Goal: Transaction & Acquisition: Purchase product/service

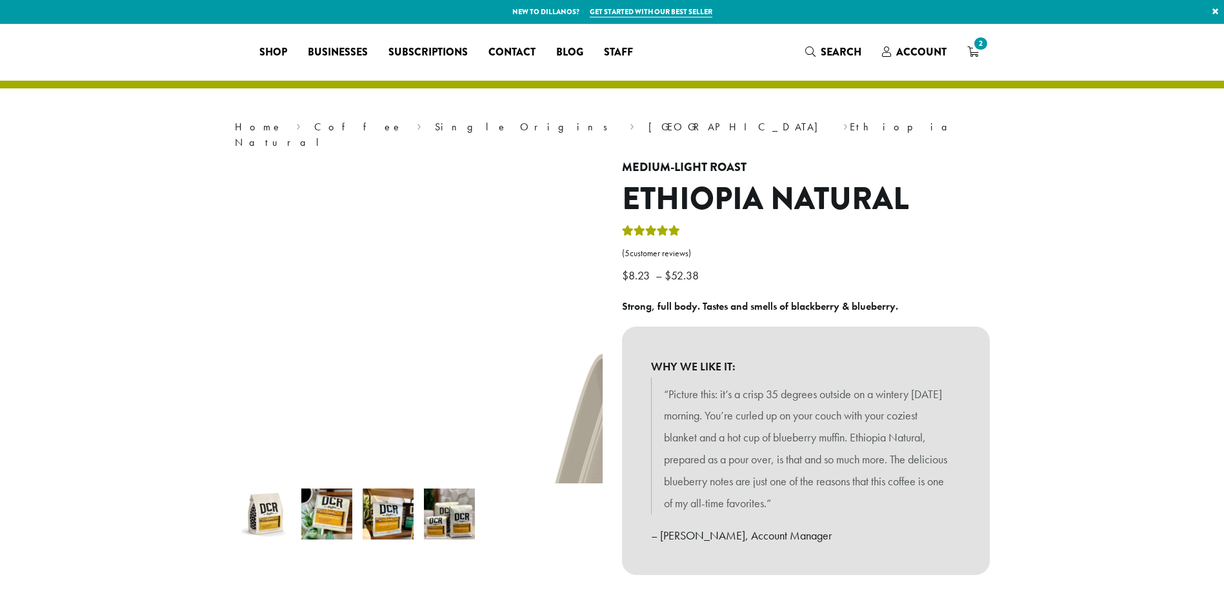
select select "*********"
select select "**********"
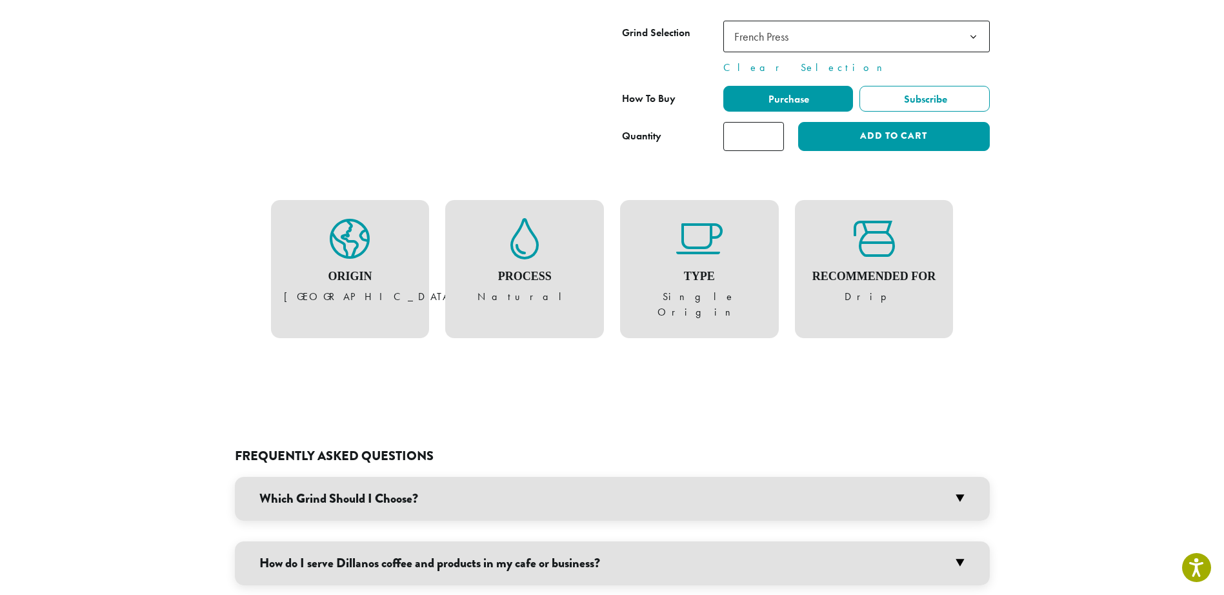
scroll to position [774, 0]
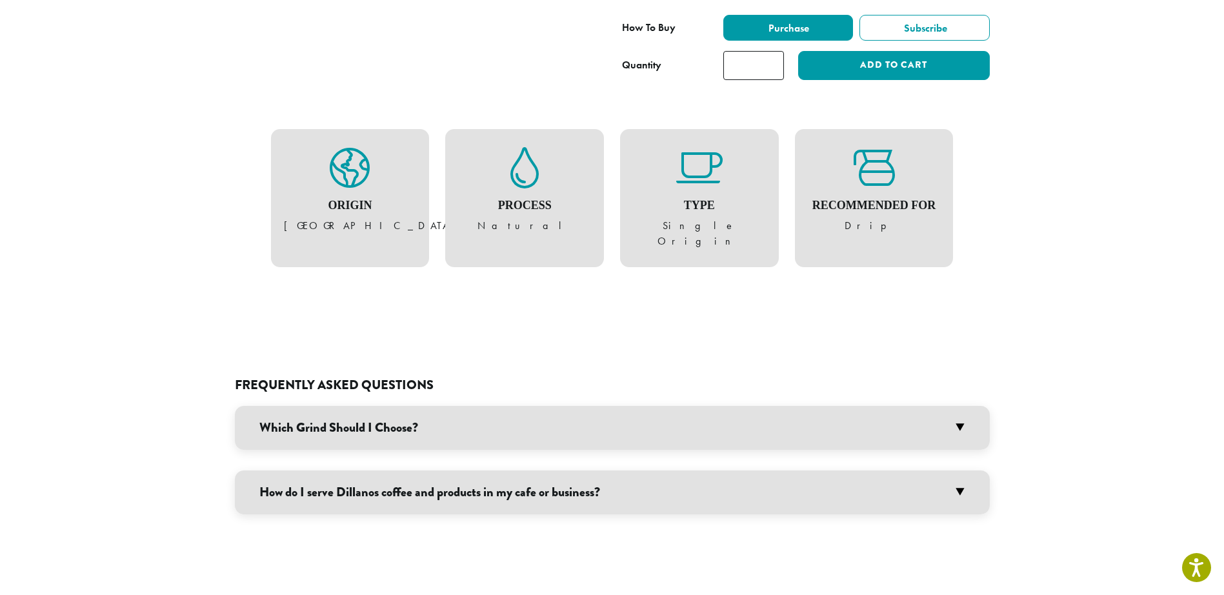
click at [479, 470] on h3 "How do I serve Dillanos coffee and products in my cafe or business?" at bounding box center [612, 492] width 755 height 44
click at [418, 406] on h3 "Which Grind Should I Choose?" at bounding box center [612, 428] width 755 height 44
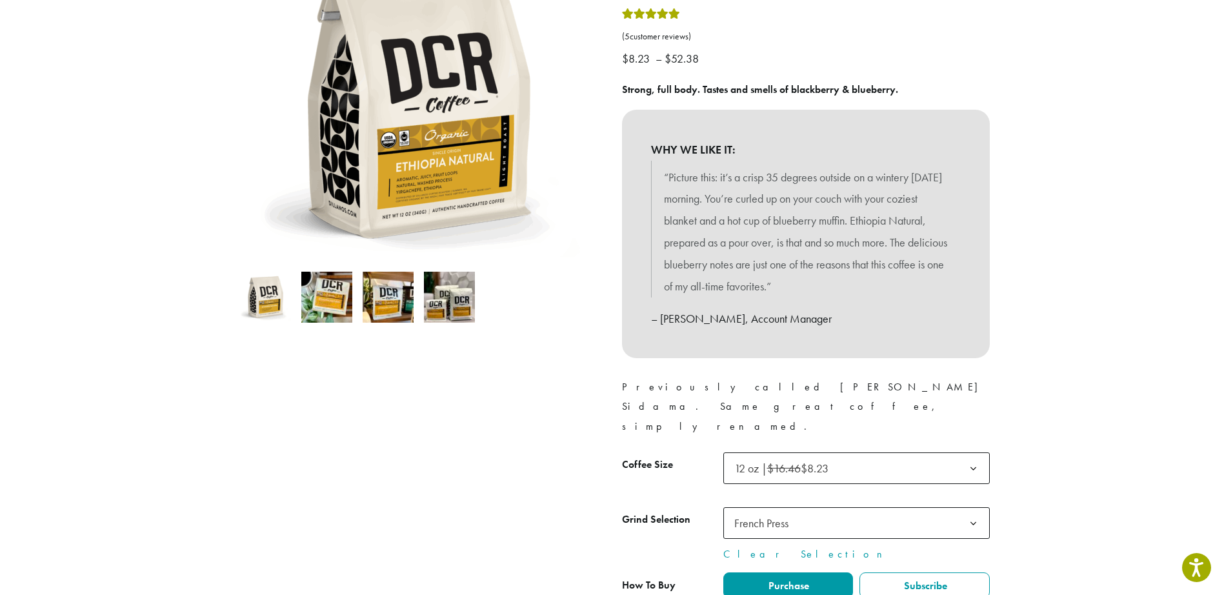
scroll to position [258, 0]
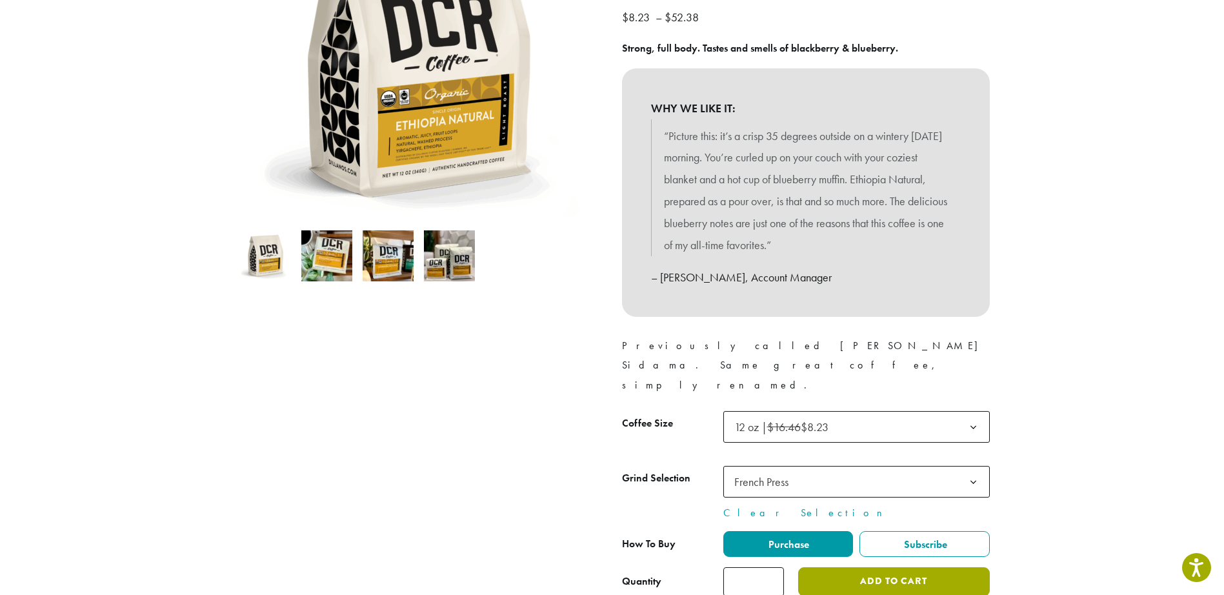
click at [880, 567] on button "Add to cart" at bounding box center [893, 581] width 191 height 29
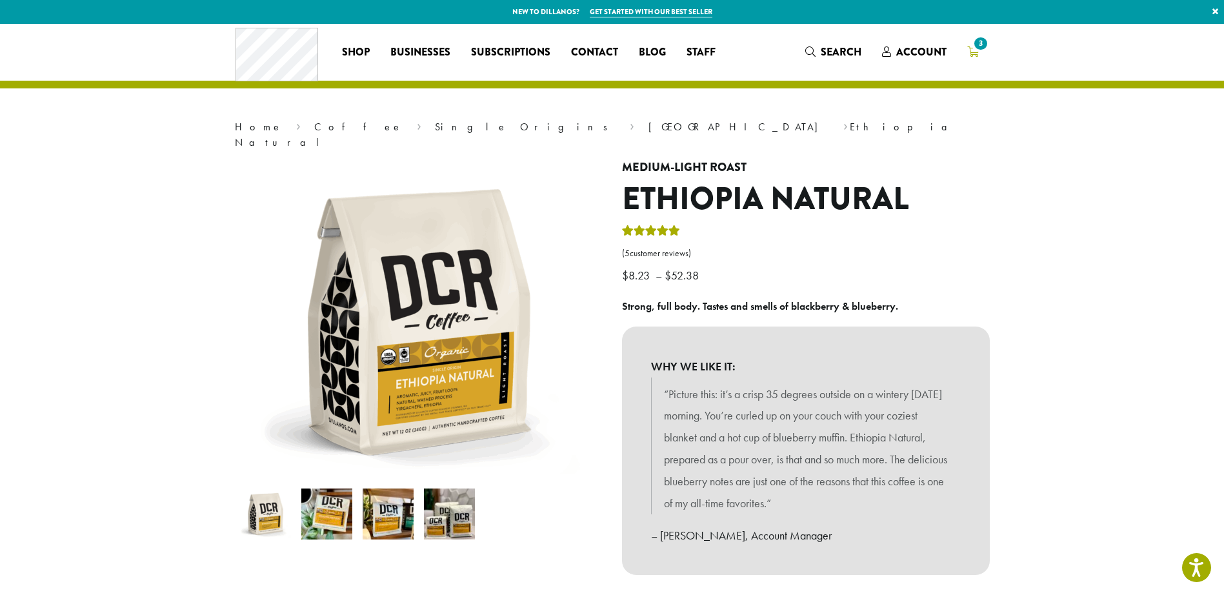
click at [977, 45] on span "3" at bounding box center [980, 43] width 17 height 17
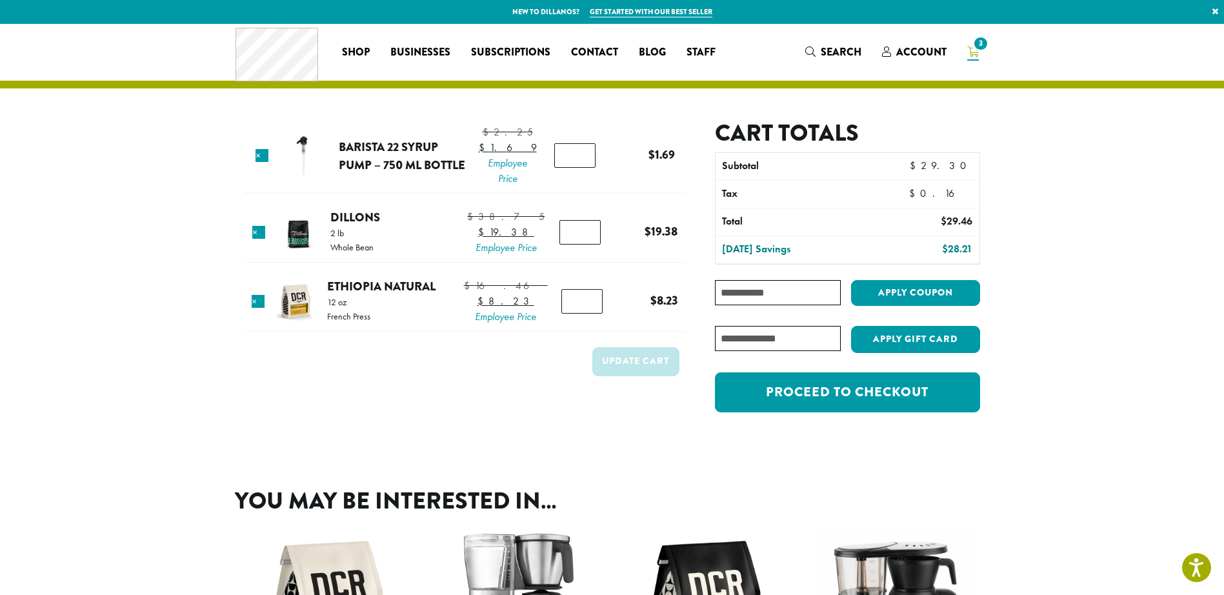
drag, startPoint x: 392, startPoint y: 417, endPoint x: 388, endPoint y: 411, distance: 7.2
drag, startPoint x: 388, startPoint y: 411, endPoint x: 359, endPoint y: 93, distance: 319.5
click at [359, 93] on div "Product Price Quantity Subtotal × Barista 22 Syrup Pump – 750 ml bottle $ 2.25 …" at bounding box center [612, 240] width 774 height 433
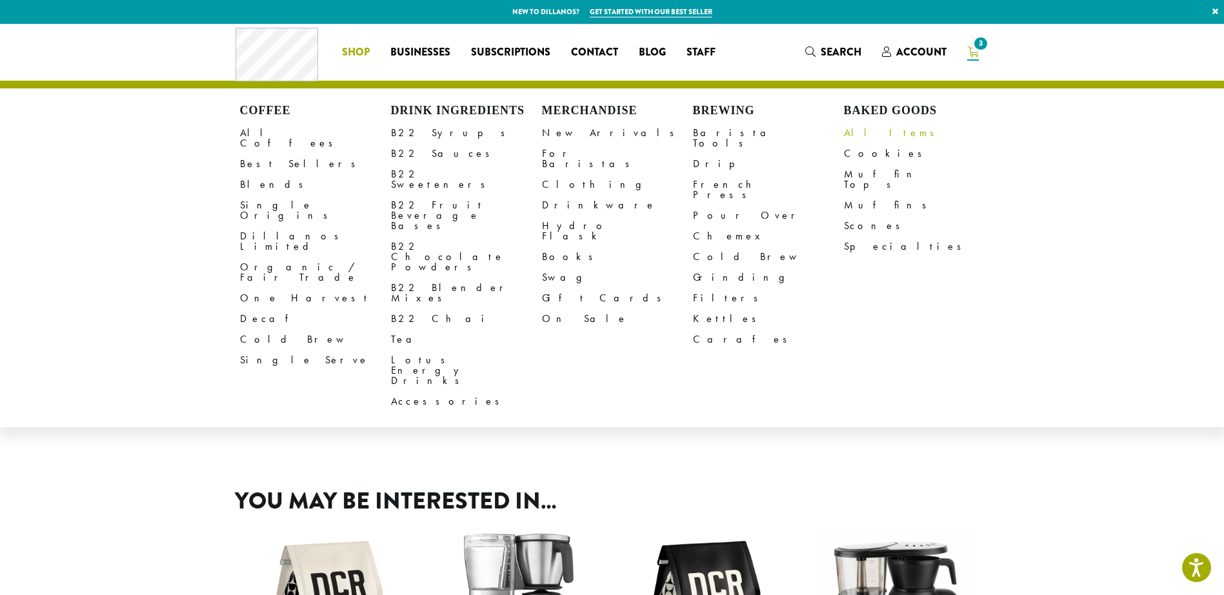
click at [866, 134] on link "All Items" at bounding box center [919, 133] width 151 height 21
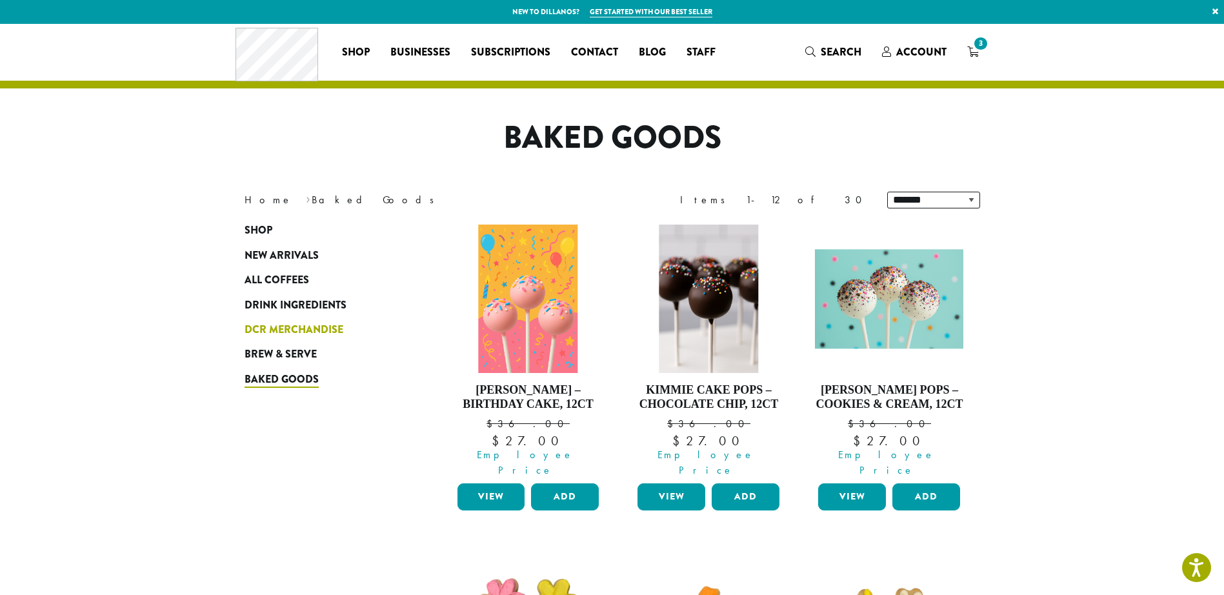
click at [283, 333] on span "DCR Merchandise" at bounding box center [294, 330] width 99 height 16
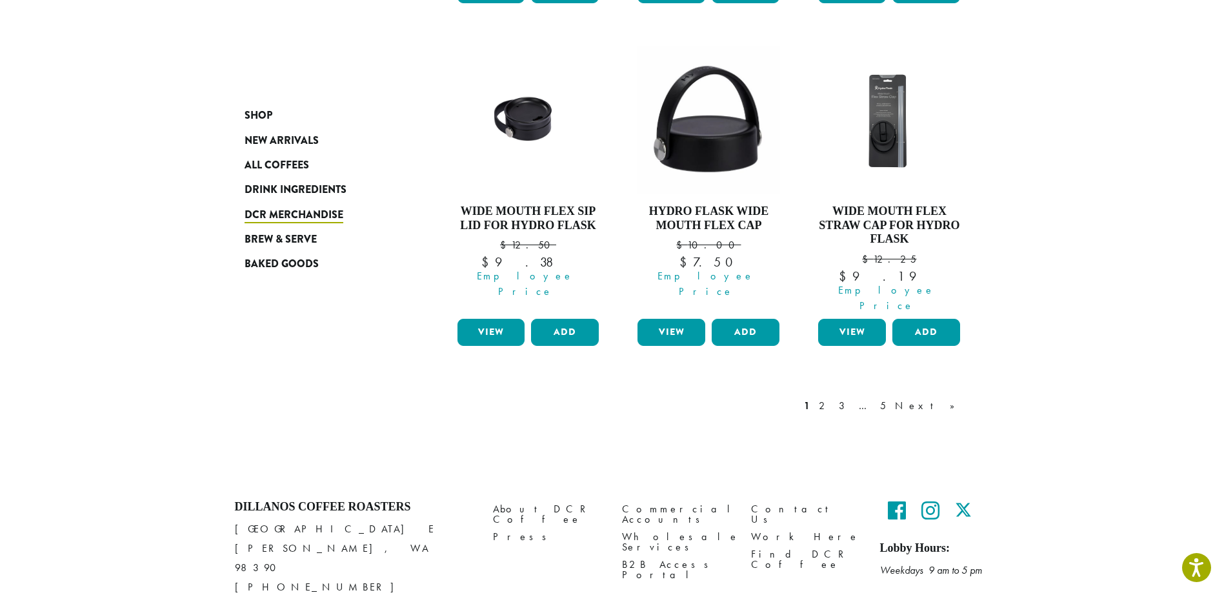
scroll to position [1153, 0]
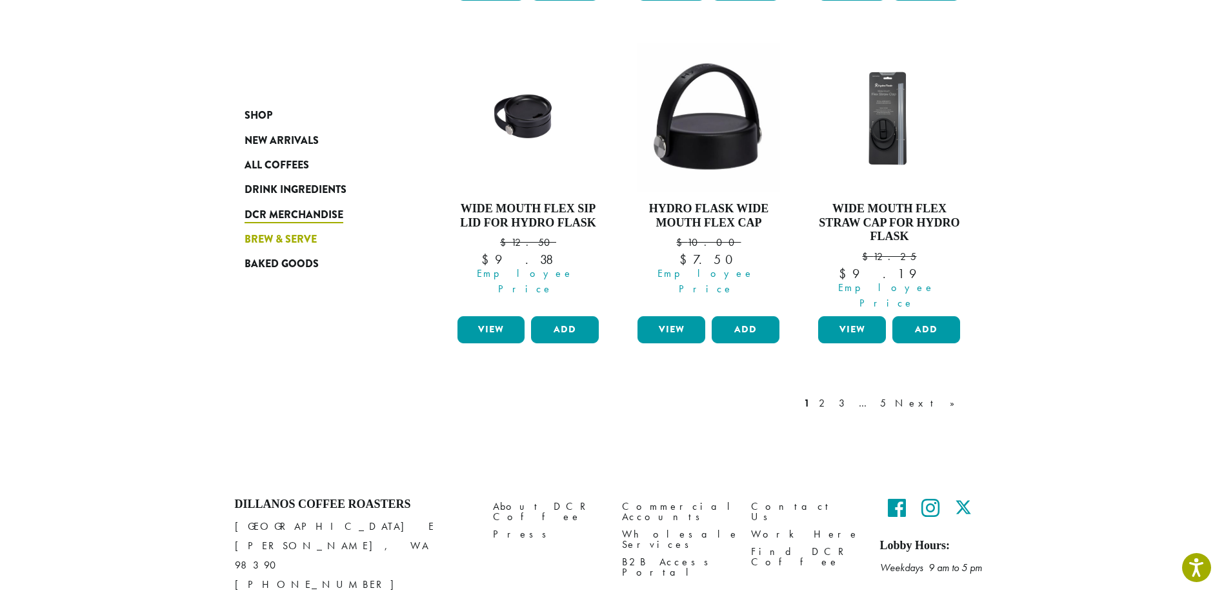
click at [272, 242] on span "Brew & Serve" at bounding box center [281, 240] width 72 height 16
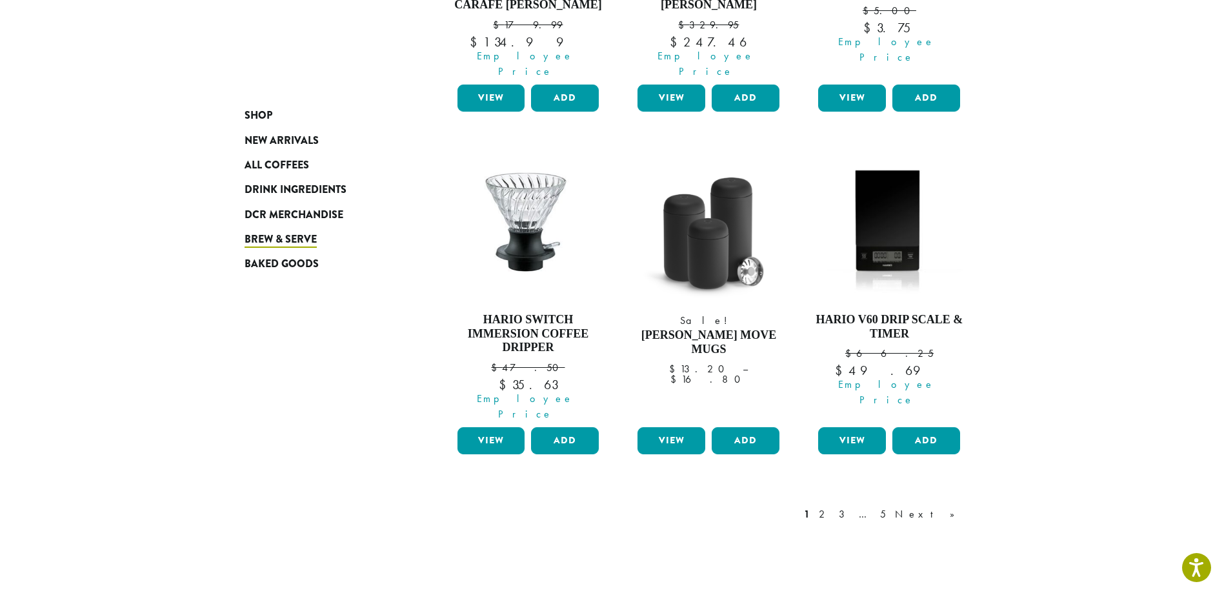
scroll to position [1097, 0]
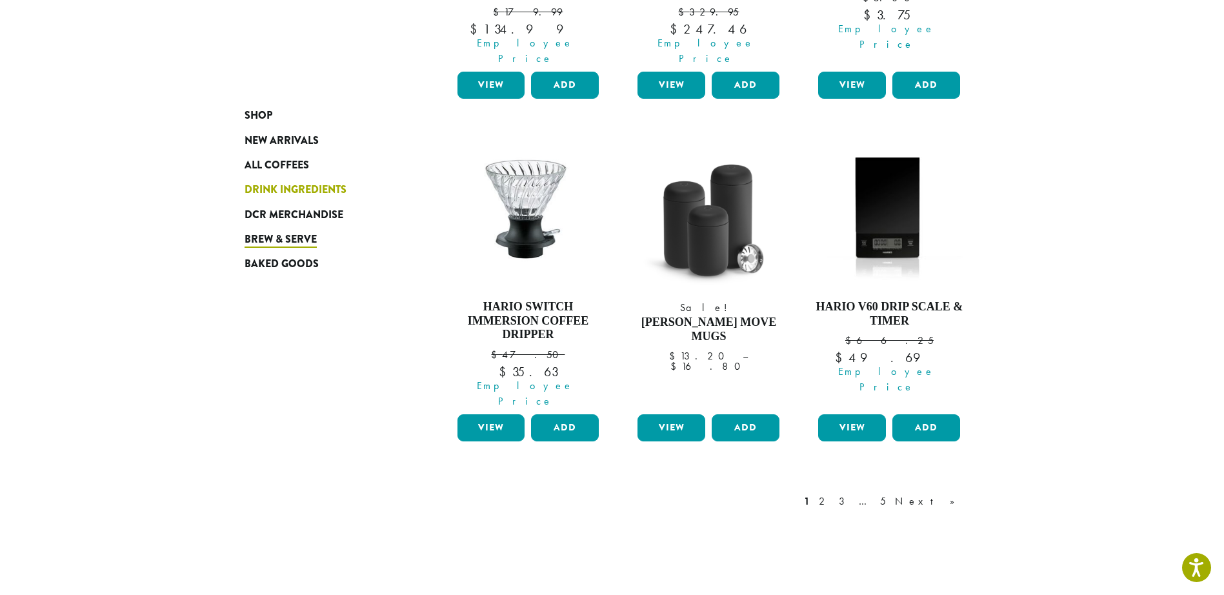
click at [293, 182] on span "Drink Ingredients" at bounding box center [296, 190] width 102 height 16
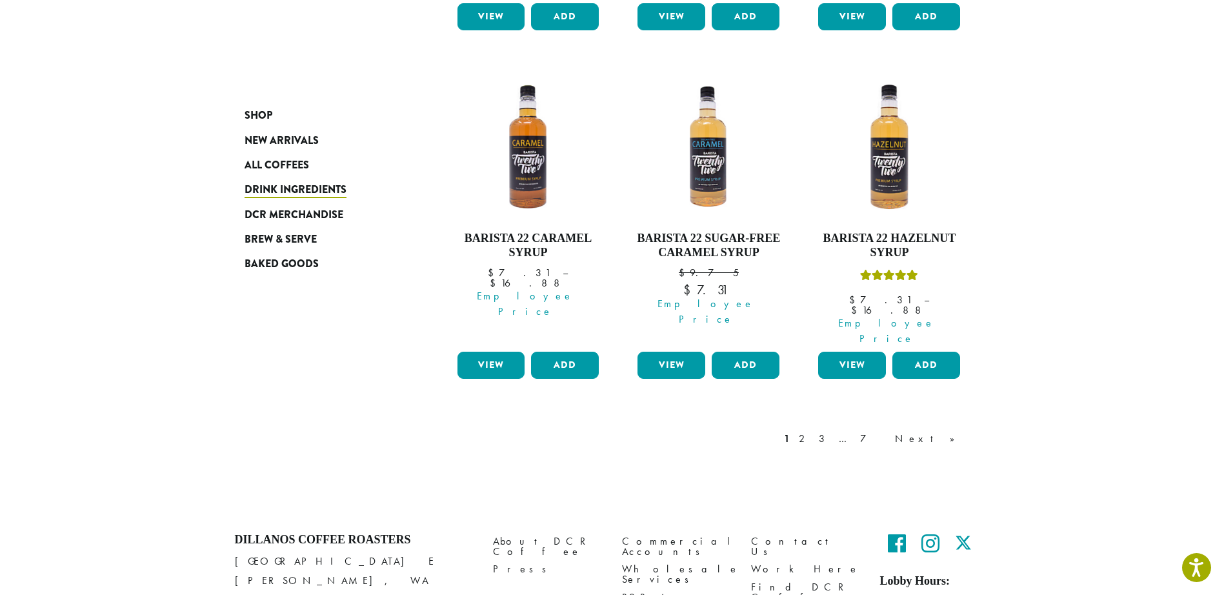
scroll to position [1171, 0]
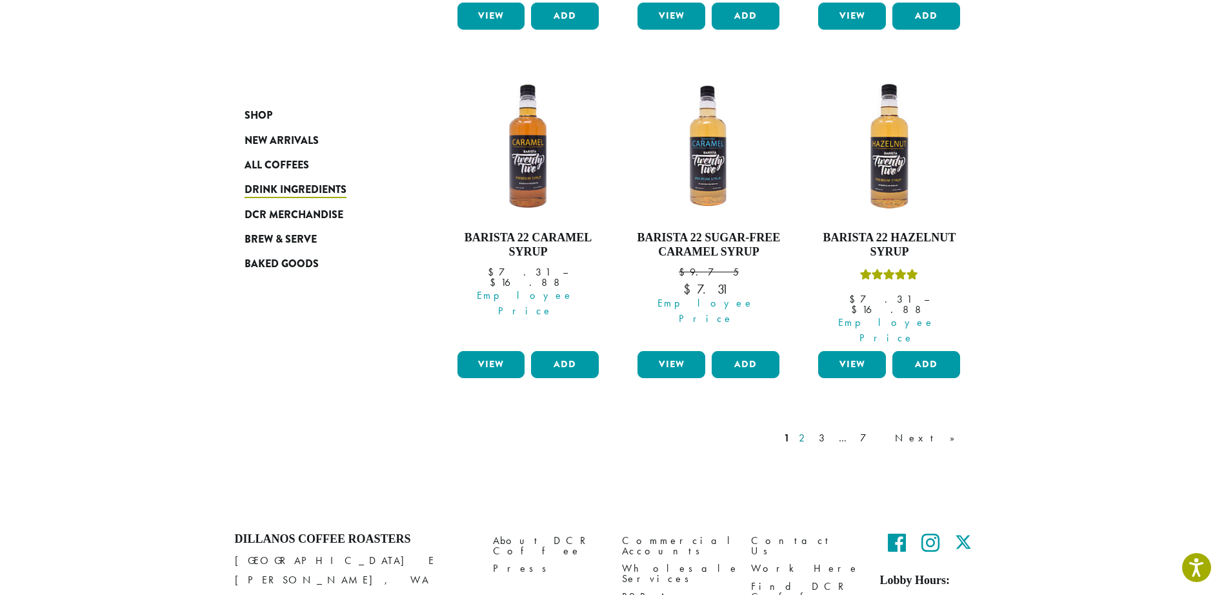
click at [812, 430] on link "2" at bounding box center [804, 437] width 16 height 15
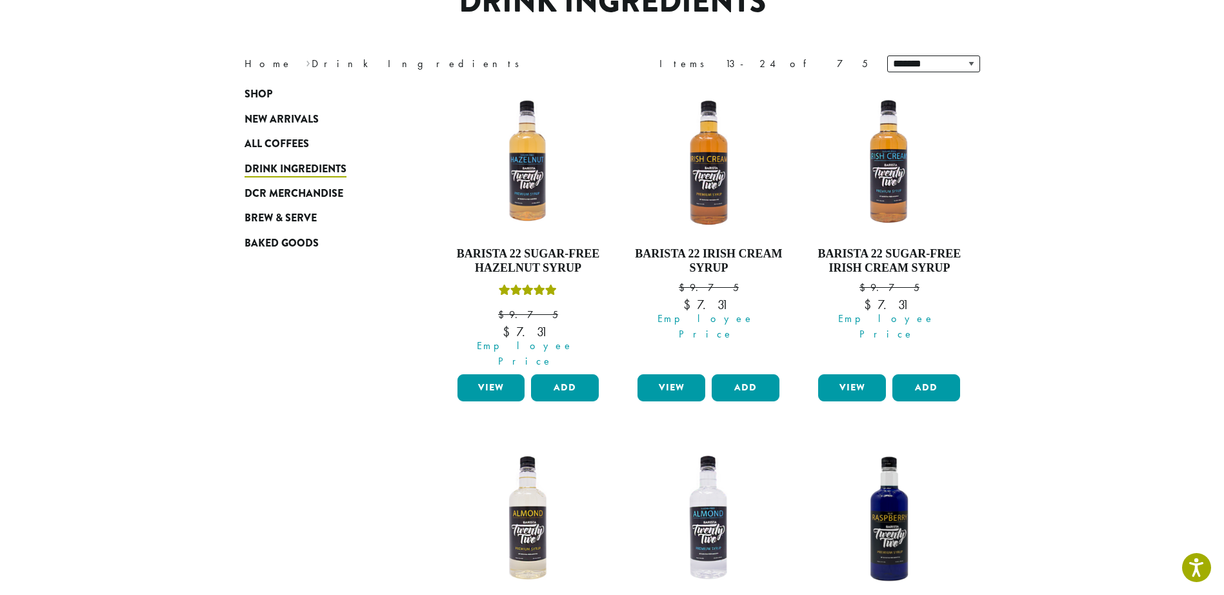
scroll to position [79, 0]
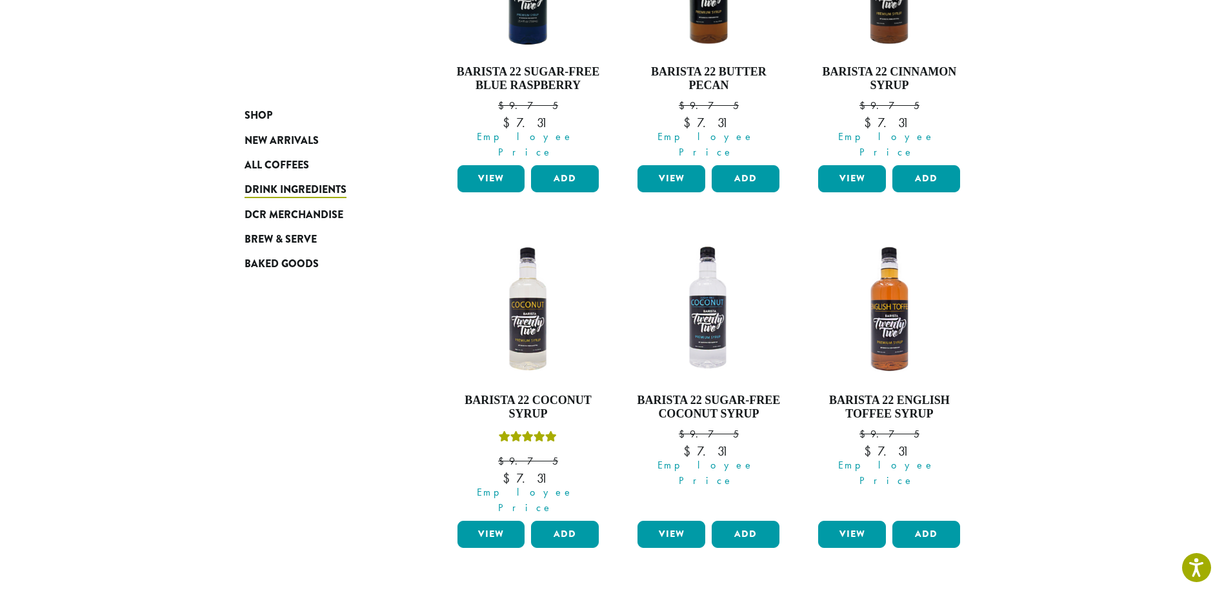
scroll to position [1047, 0]
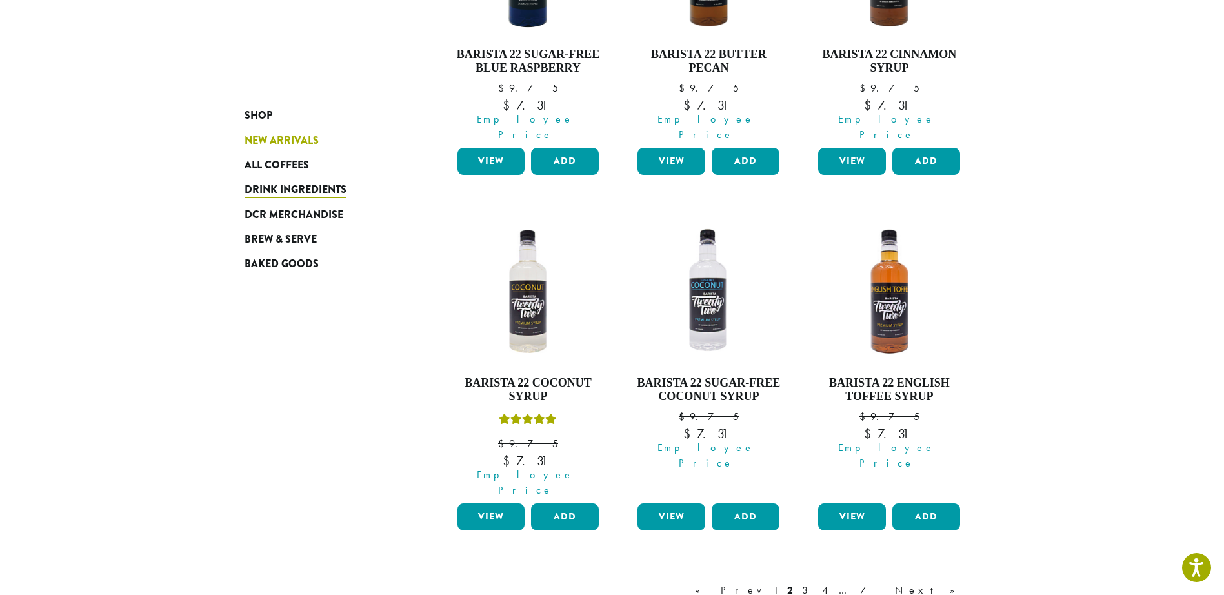
click at [292, 145] on span "New Arrivals" at bounding box center [282, 141] width 74 height 16
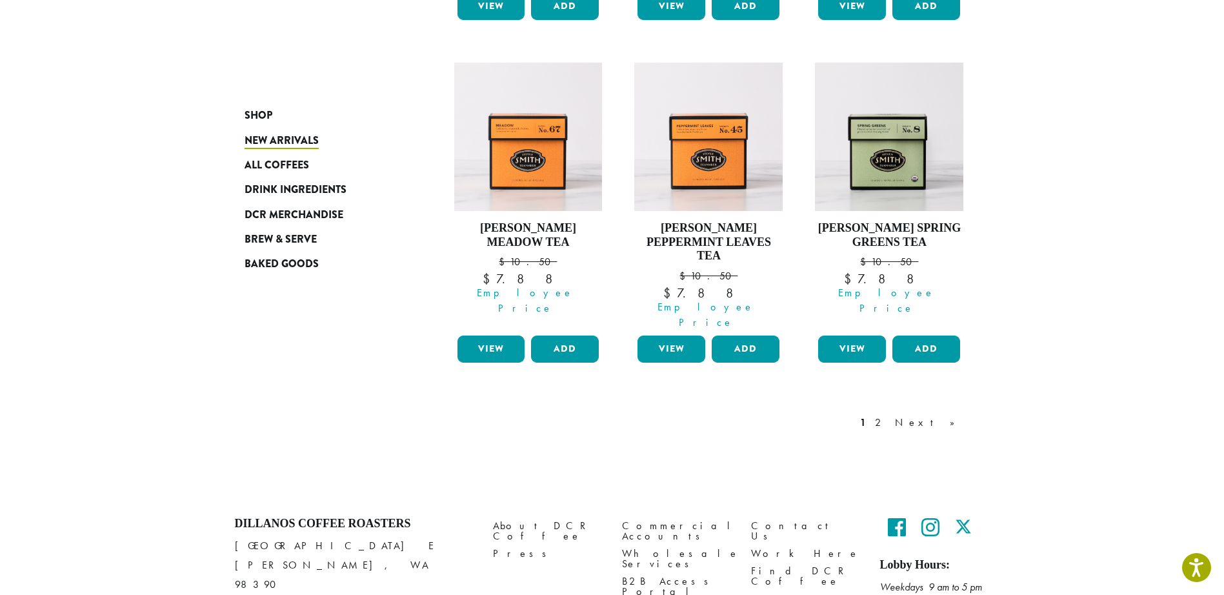
scroll to position [1153, 0]
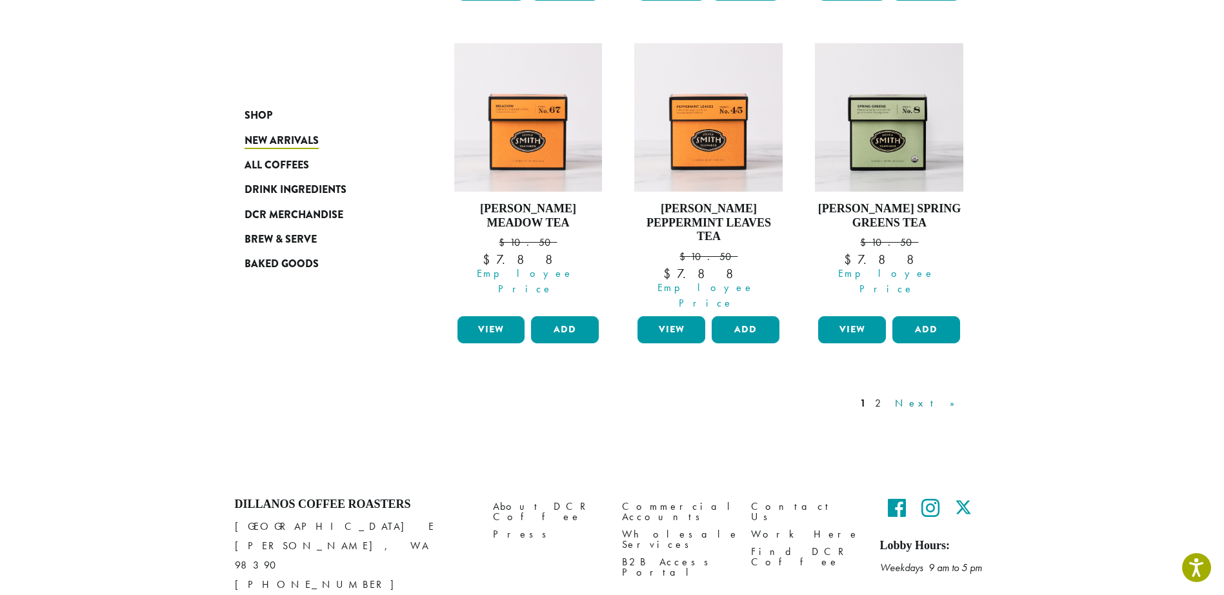
click at [945, 396] on link "Next »" at bounding box center [929, 403] width 74 height 15
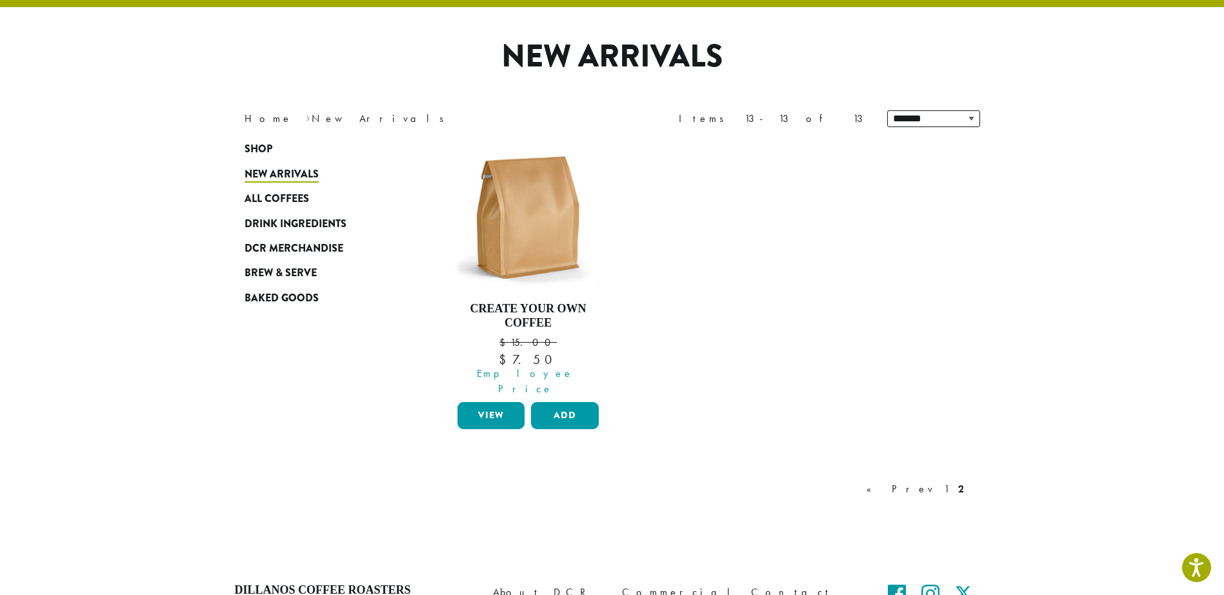
scroll to position [79, 0]
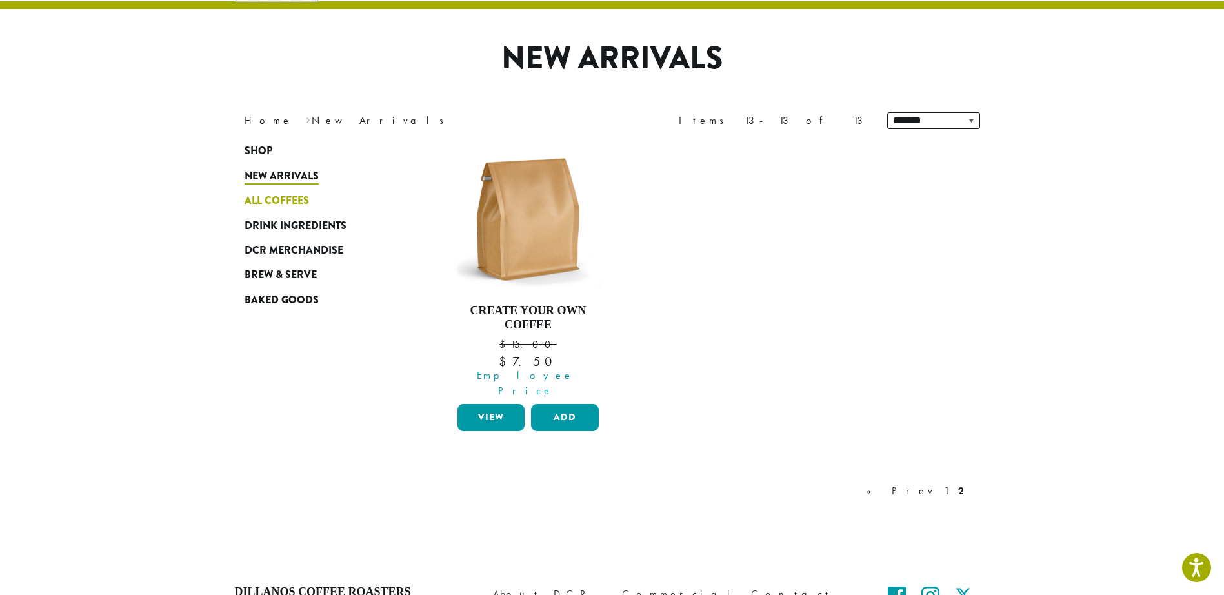
click at [280, 201] on span "All Coffees" at bounding box center [277, 201] width 65 height 16
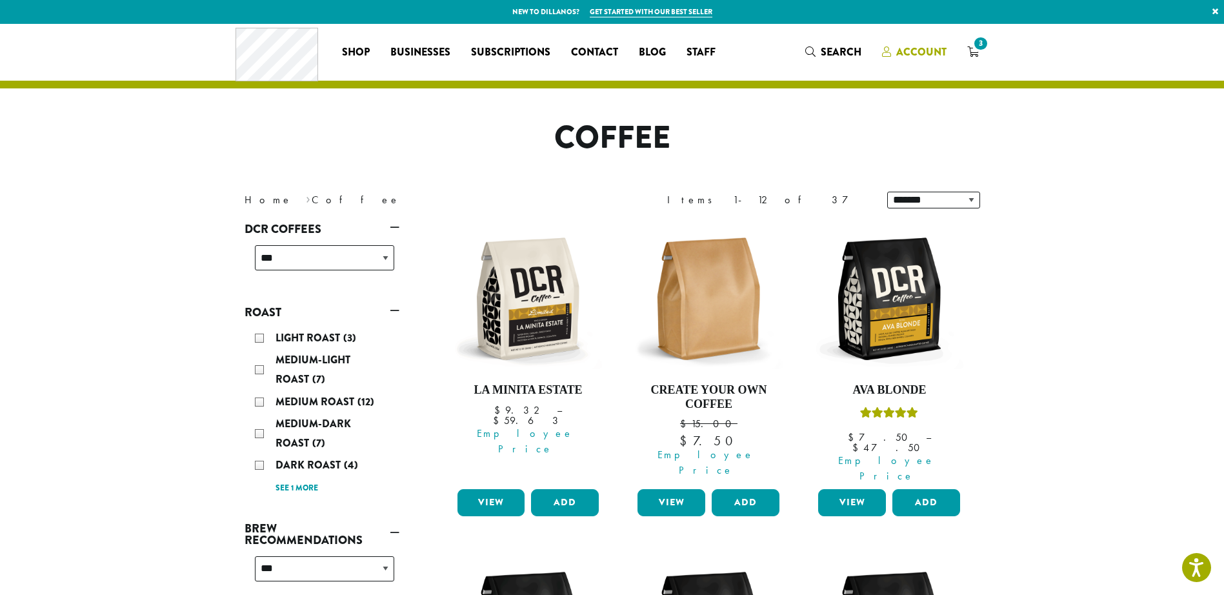
click at [918, 46] on span "Account" at bounding box center [921, 52] width 50 height 15
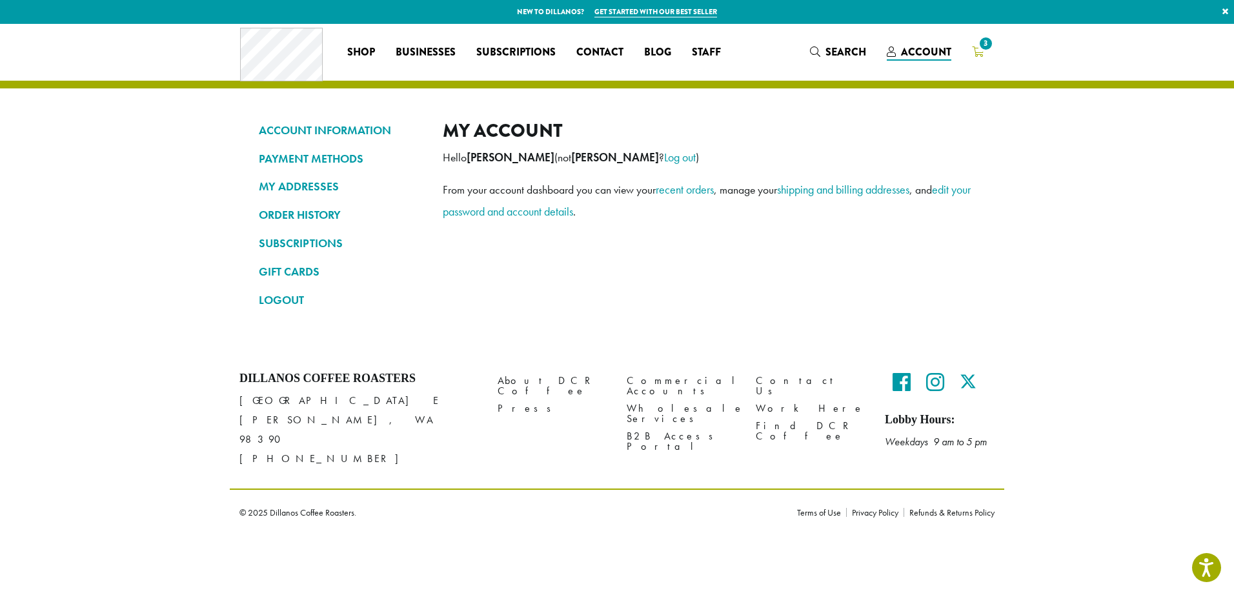
click at [985, 43] on span "3" at bounding box center [985, 43] width 17 height 17
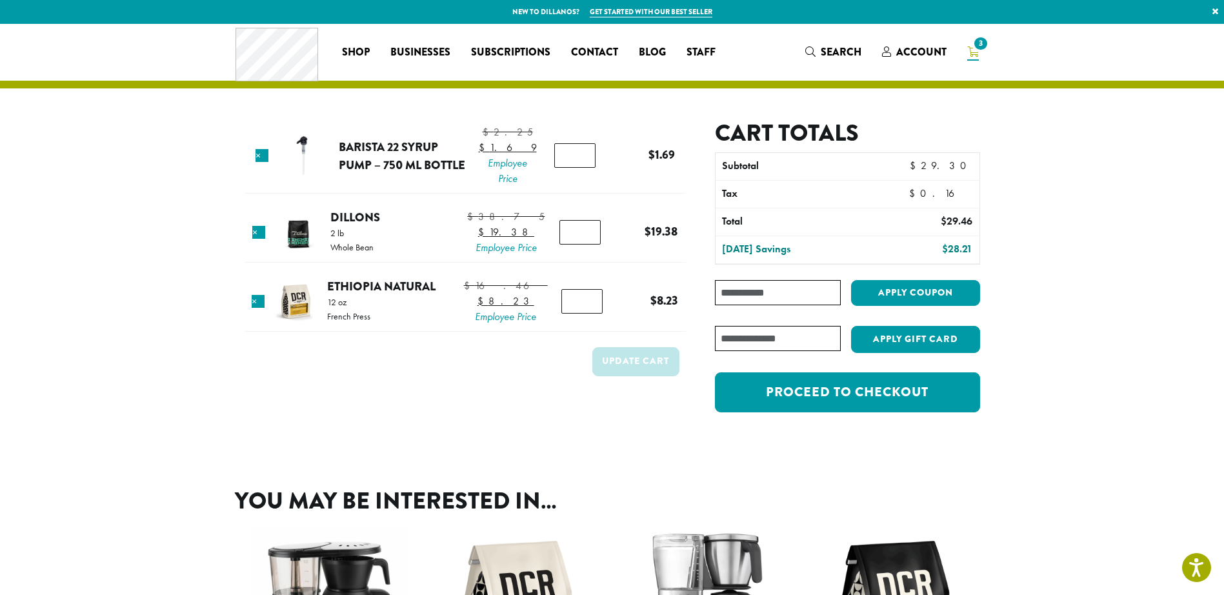
drag, startPoint x: 667, startPoint y: 363, endPoint x: 656, endPoint y: 377, distance: 17.4
drag, startPoint x: 656, startPoint y: 377, endPoint x: 509, endPoint y: 449, distance: 163.3
click at [509, 449] on div "Product Price Quantity Subtotal × Barista 22 Syrup Pump – 750 ml bottle $ 2.25 …" at bounding box center [612, 240] width 774 height 433
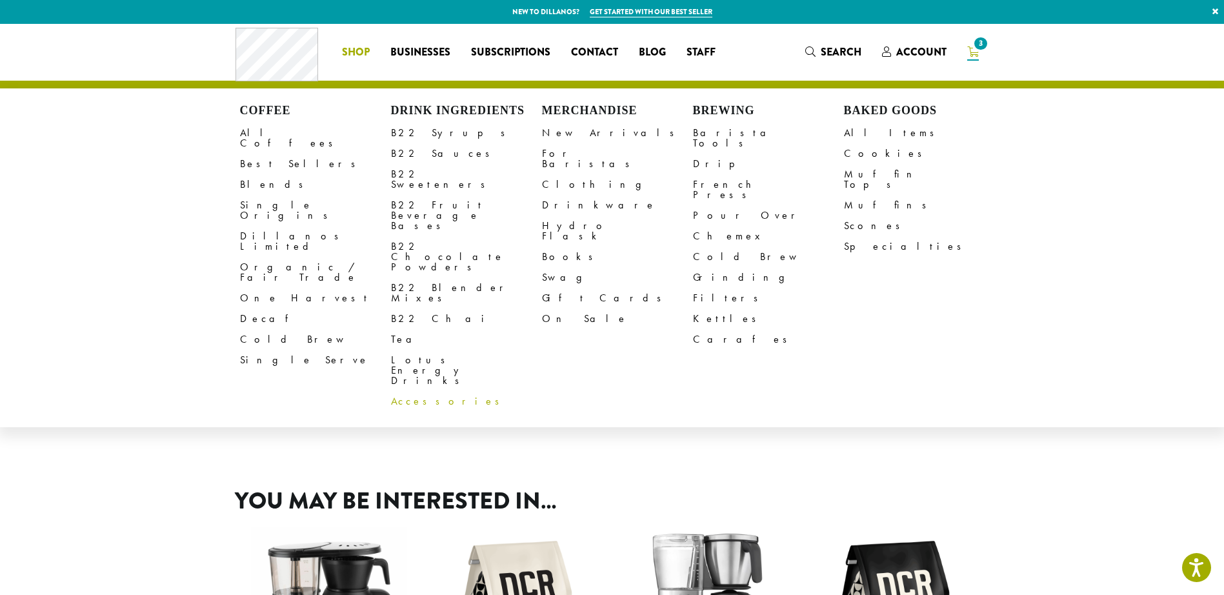
click at [430, 391] on link "Accessories" at bounding box center [466, 401] width 151 height 21
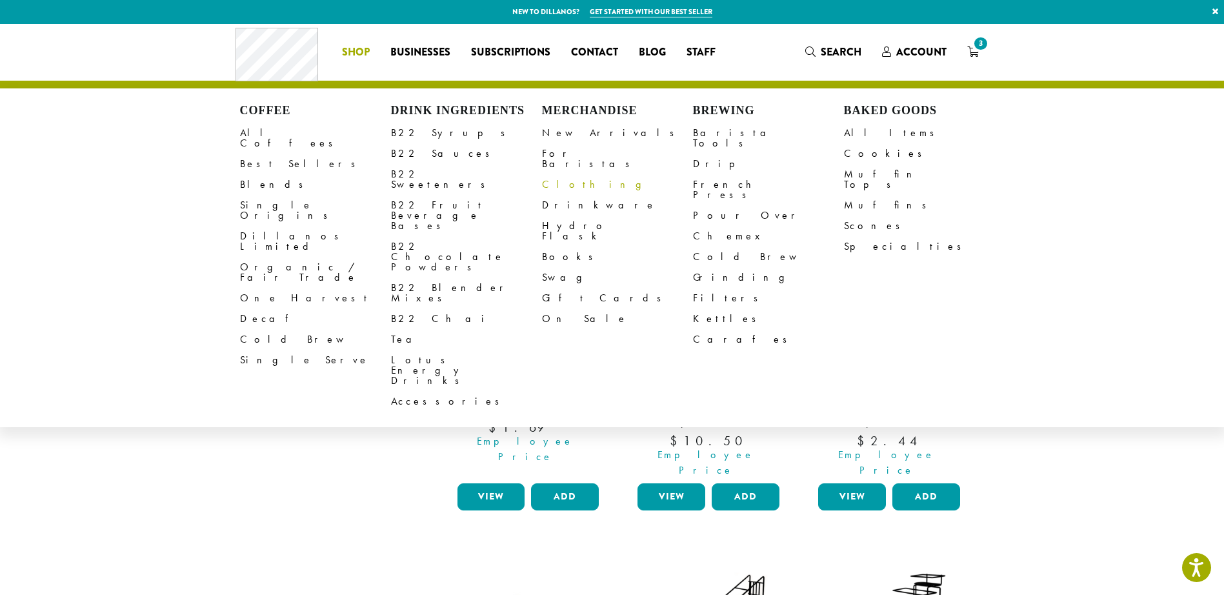
click at [558, 174] on link "Clothing" at bounding box center [617, 184] width 151 height 21
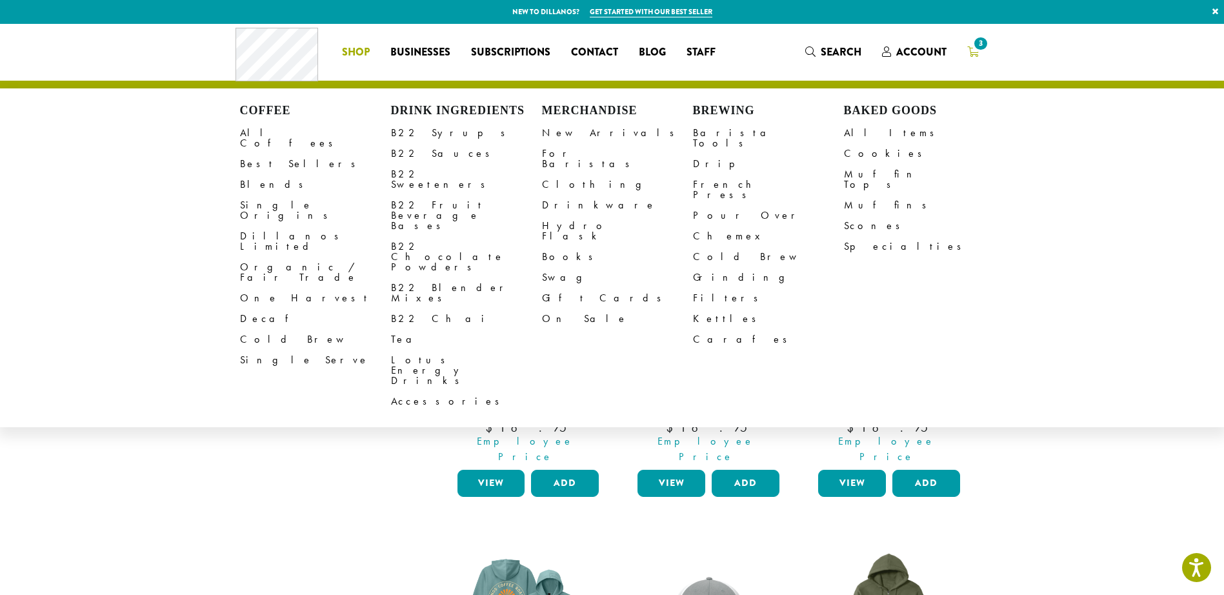
click at [972, 50] on icon "3" at bounding box center [973, 51] width 12 height 10
